Goal: Task Accomplishment & Management: Manage account settings

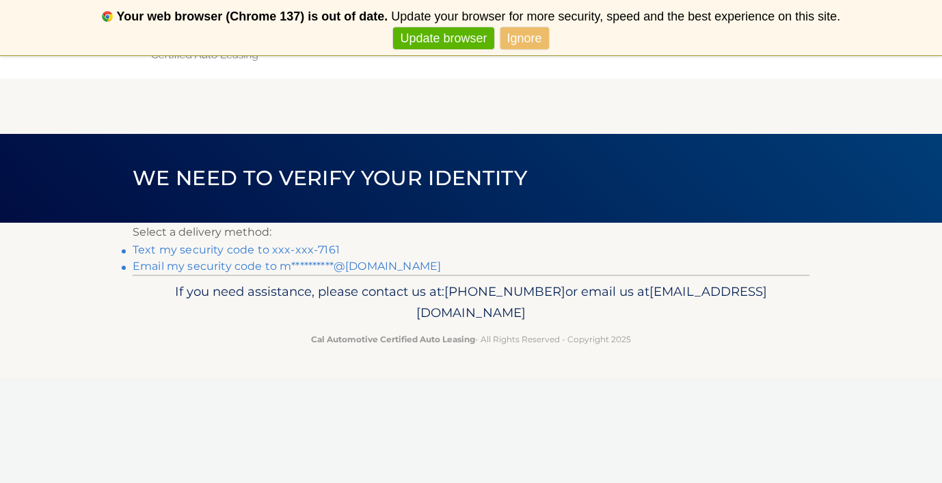
click at [271, 250] on link "Text my security code to xxx-xxx-7161" at bounding box center [236, 249] width 207 height 13
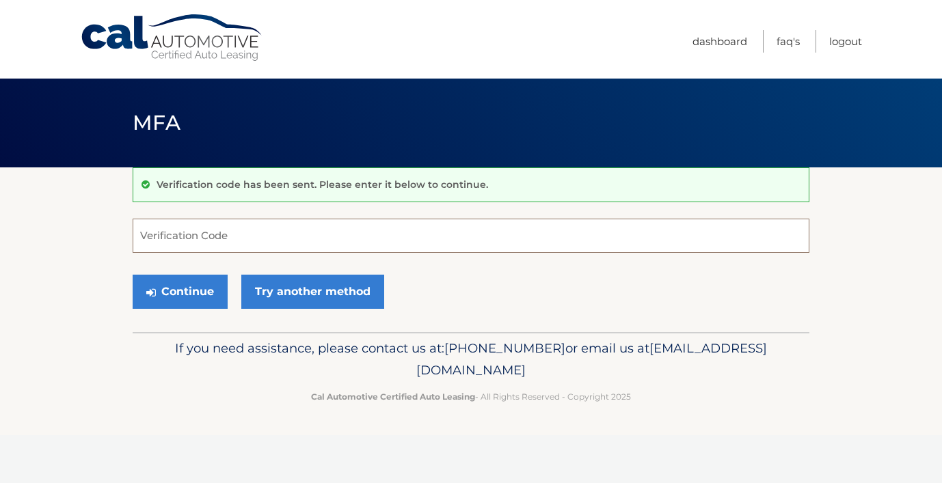
click at [271, 250] on input "Verification Code" at bounding box center [471, 236] width 677 height 34
type input "565626"
click at [173, 295] on button "Continue" at bounding box center [180, 292] width 95 height 34
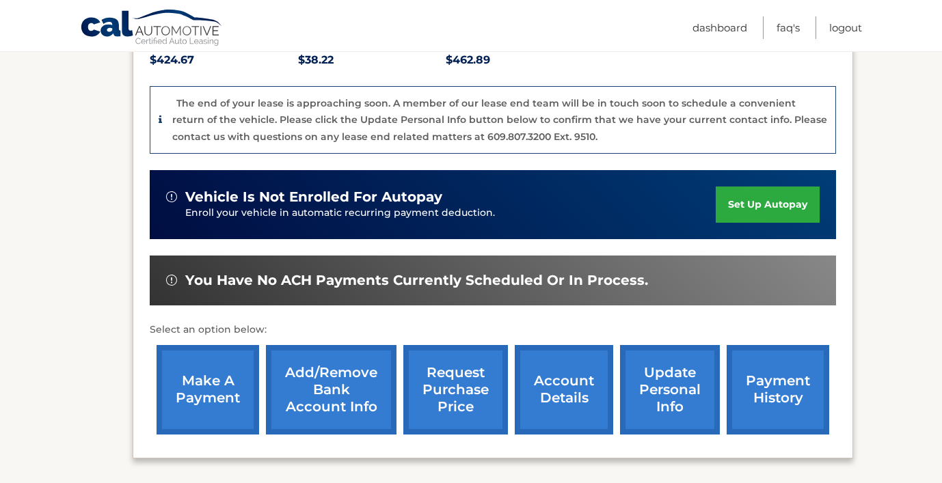
scroll to position [317, 0]
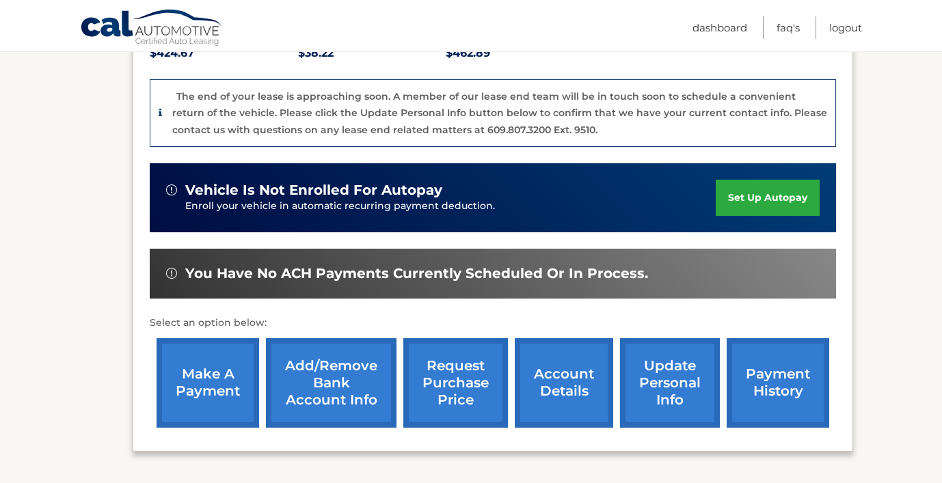
click at [198, 379] on link "make a payment" at bounding box center [208, 383] width 103 height 90
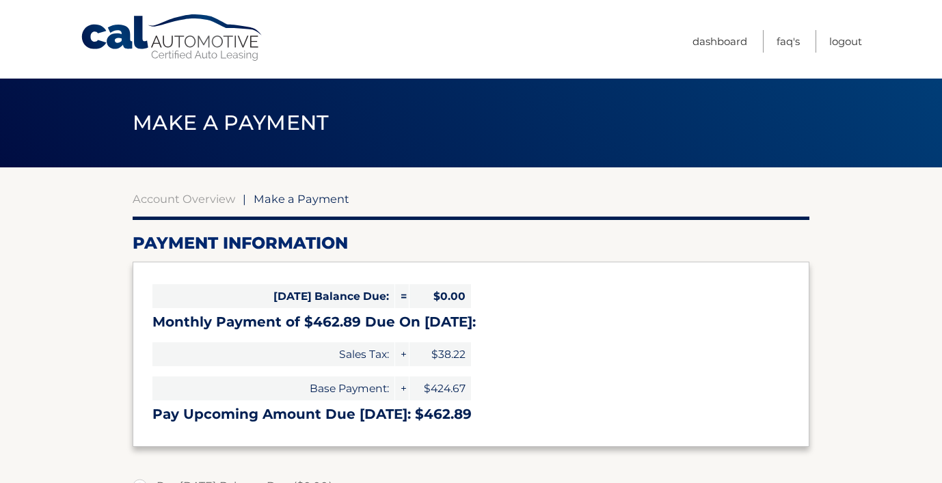
select select "OGE1ZTIxYWUtNWU1Ny00MWVmLTg3MTQtNjdlN2MzNzc3ZTQ2"
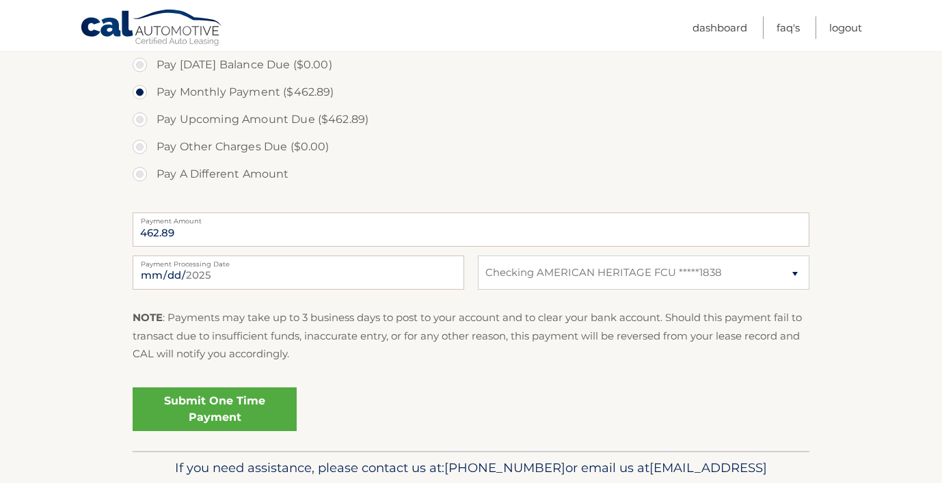
scroll to position [427, 0]
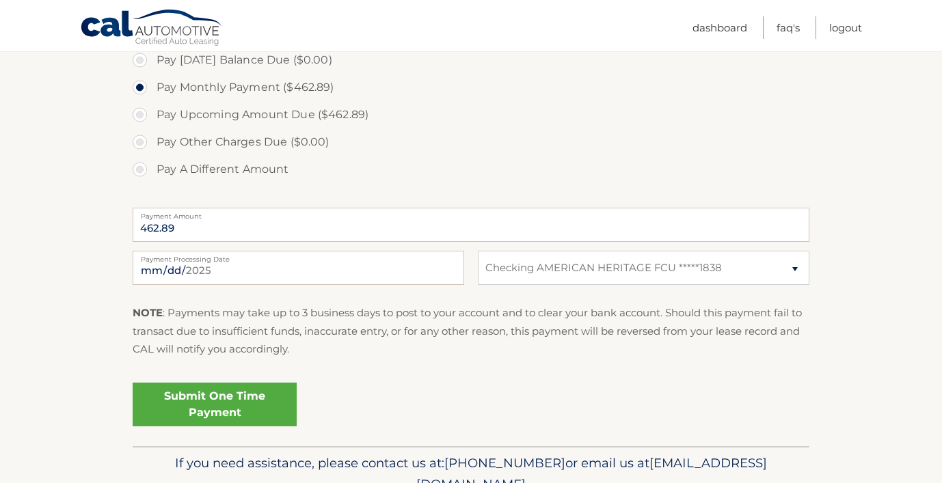
click at [217, 394] on link "Submit One Time Payment" at bounding box center [215, 405] width 164 height 44
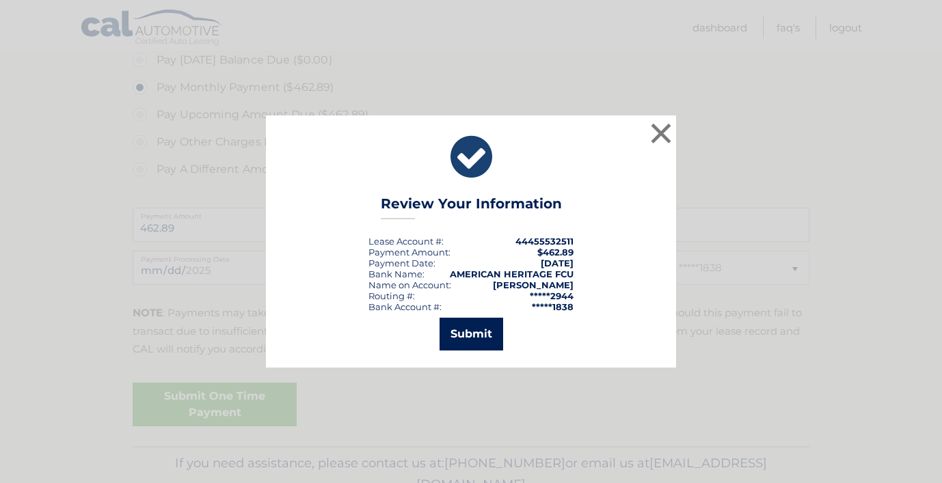
click at [462, 334] on button "Submit" at bounding box center [472, 334] width 64 height 33
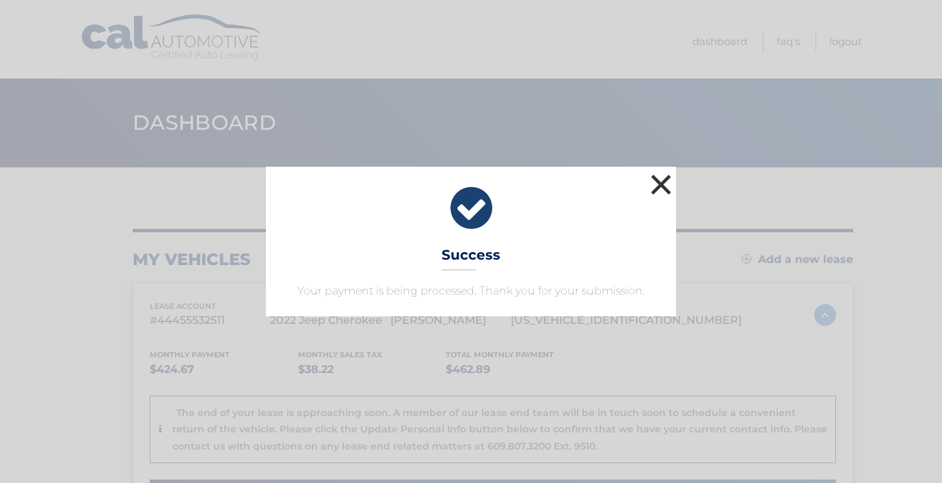
click at [658, 190] on button "×" at bounding box center [660, 184] width 27 height 27
